Goal: Task Accomplishment & Management: Use online tool/utility

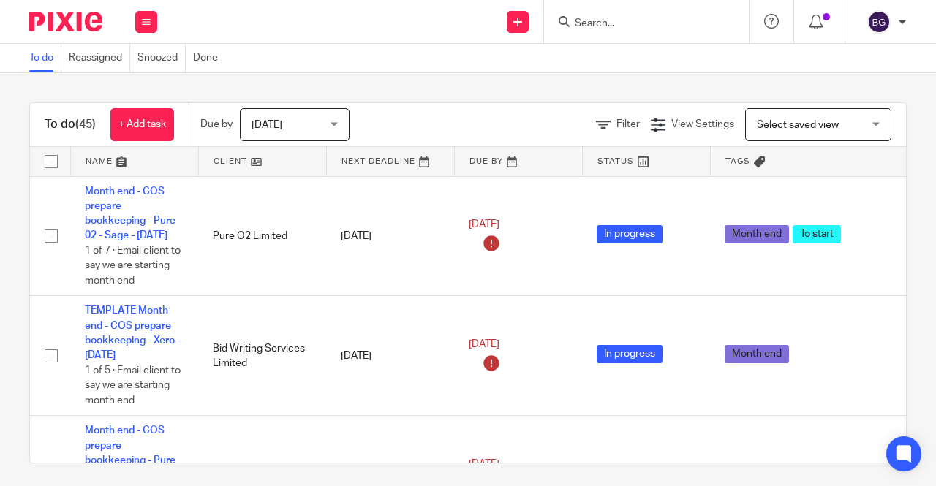
click at [668, 30] on form at bounding box center [651, 21] width 156 height 18
drag, startPoint x: 633, startPoint y: 7, endPoint x: 625, endPoint y: 17, distance: 12.9
click at [633, 8] on div at bounding box center [646, 21] width 205 height 43
click at [621, 20] on input "Search" at bounding box center [639, 24] width 132 height 13
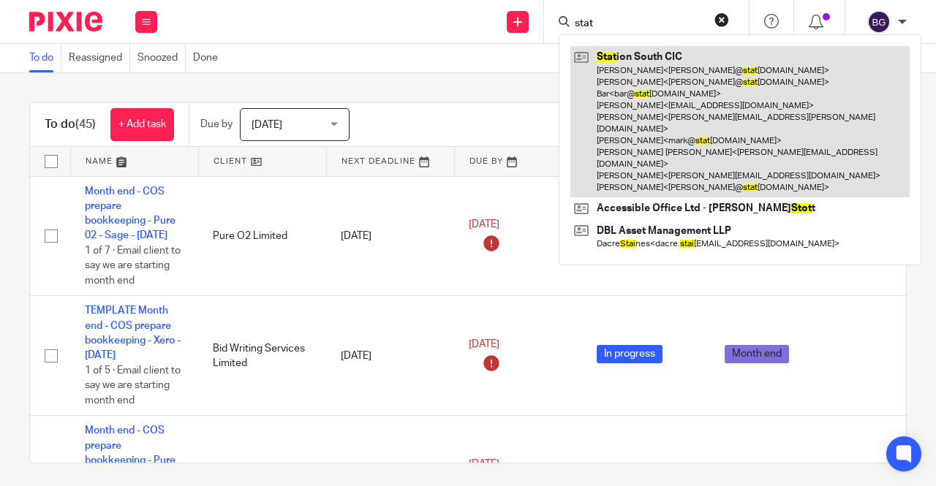
type input "stat"
click at [629, 100] on link at bounding box center [739, 121] width 339 height 151
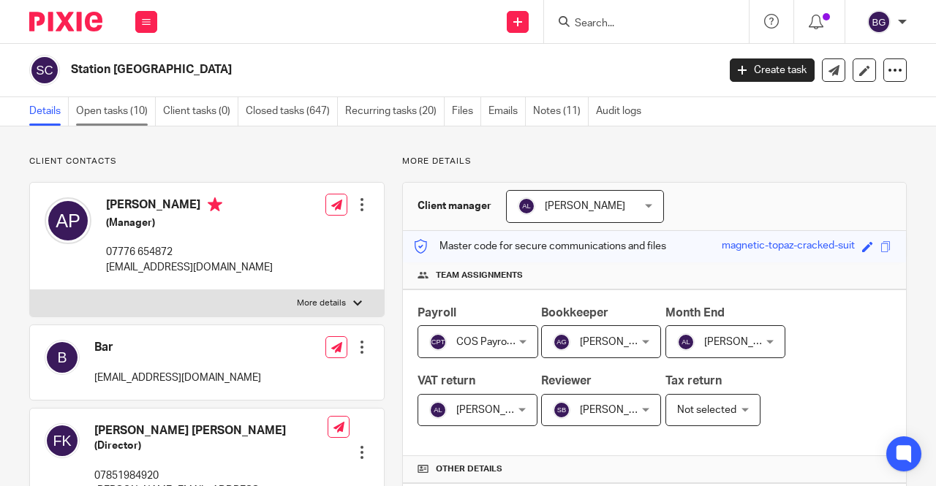
click at [111, 98] on link "Open tasks (10)" at bounding box center [116, 111] width 80 height 29
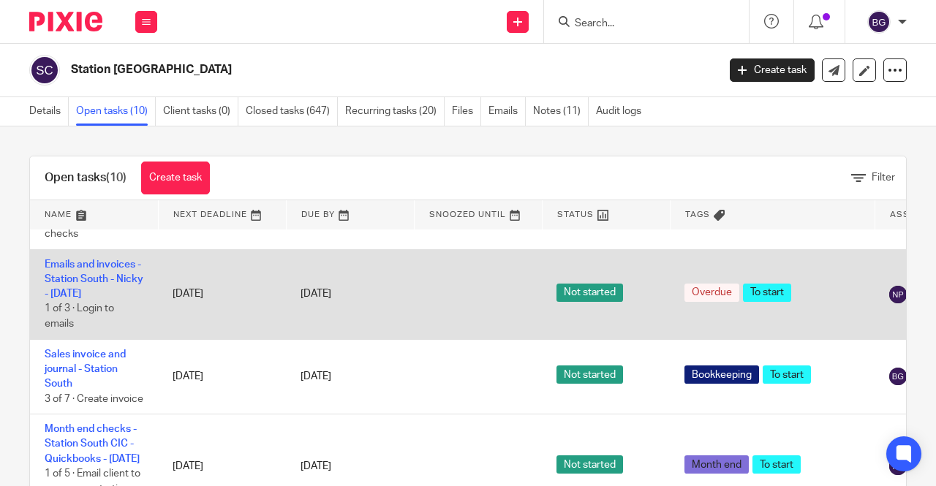
scroll to position [484, 0]
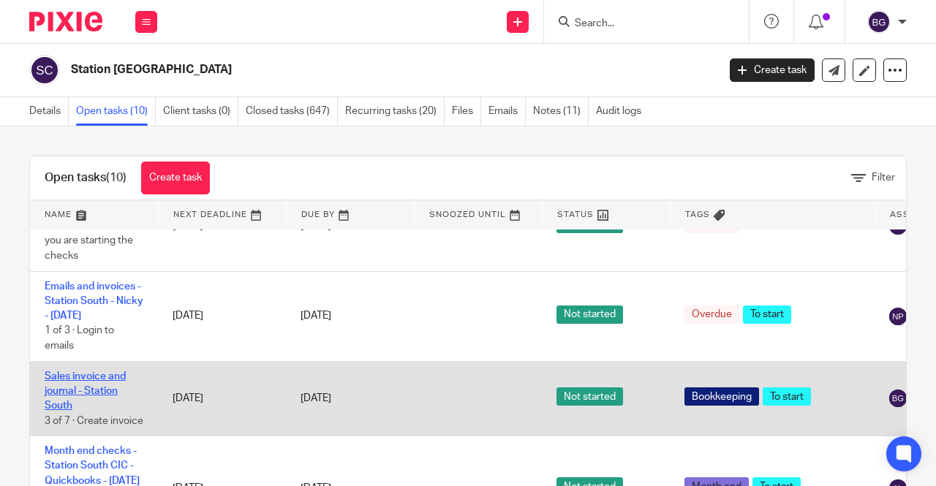
click at [108, 380] on link "Sales invoice and journal - Station South" at bounding box center [85, 392] width 81 height 40
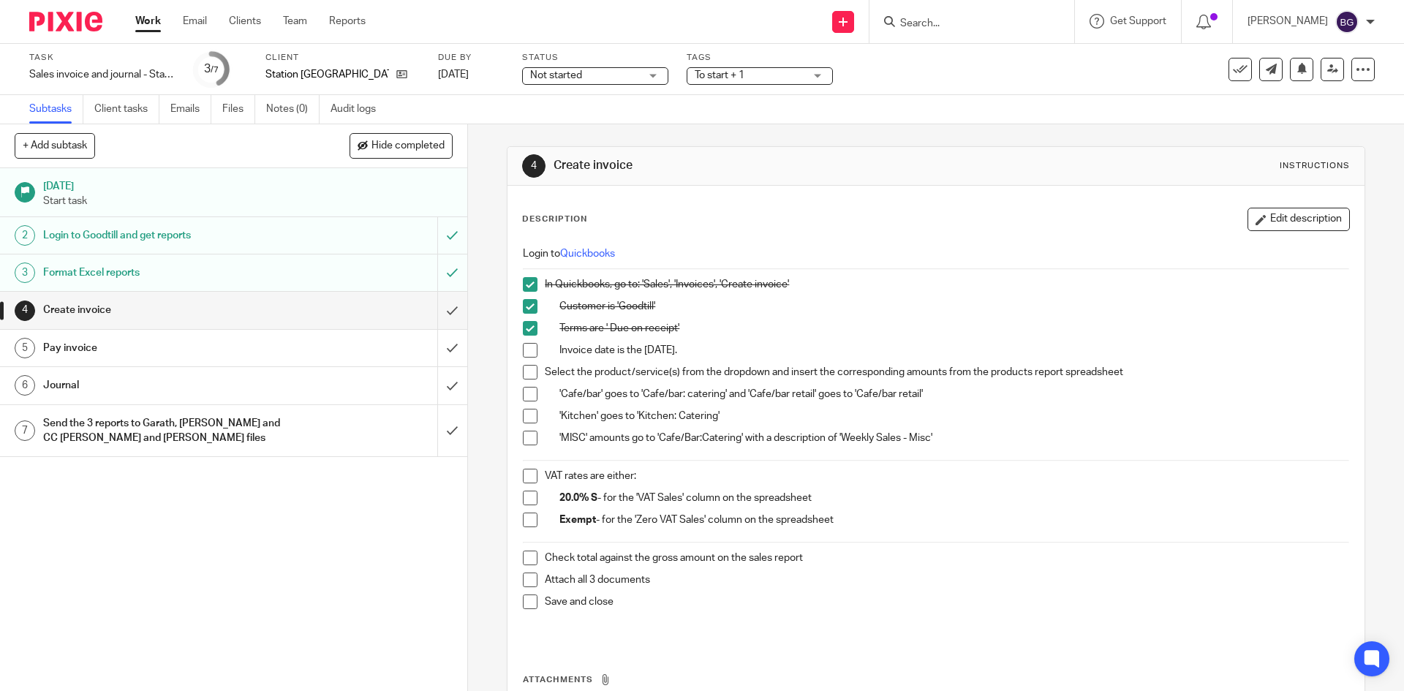
click at [532, 351] on span at bounding box center [530, 350] width 15 height 15
